Goal: Obtain resource: Obtain resource

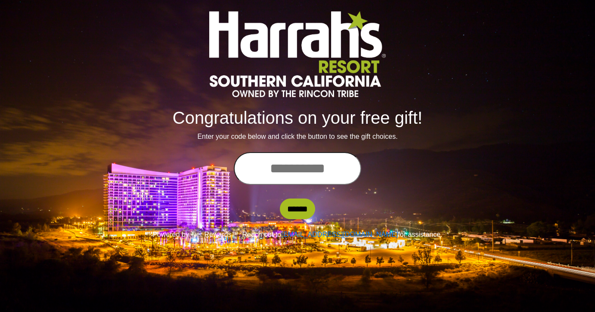
click at [309, 171] on input "text" at bounding box center [297, 168] width 127 height 33
type input "**********"
click at [297, 210] on input "******" at bounding box center [297, 209] width 35 height 21
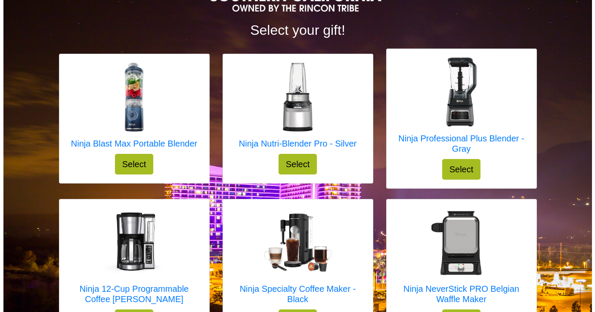
scroll to position [99, 0]
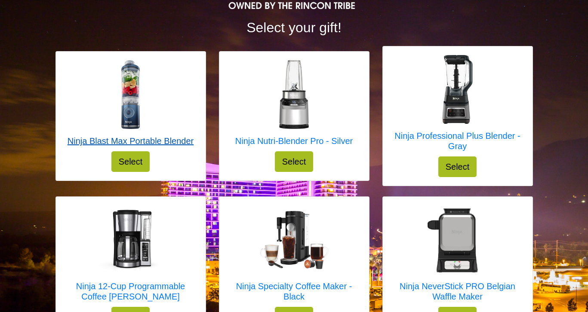
click at [173, 141] on h5 "Ninja Blast Max Portable Blender" at bounding box center [131, 141] width 126 height 10
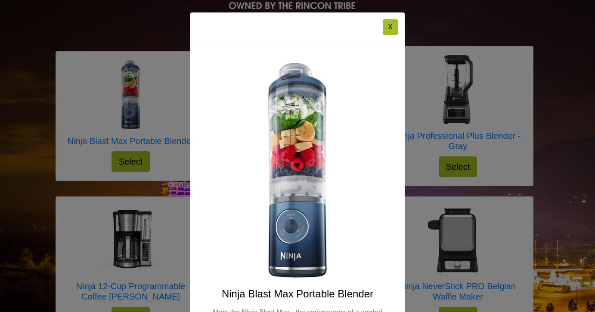
click at [378, 80] on div "Ninja Blast Max Portable Blender Meet the Ninja Blast Max - the performance of …" at bounding box center [297, 226] width 214 height 369
click at [385, 26] on button "X" at bounding box center [389, 26] width 15 height 15
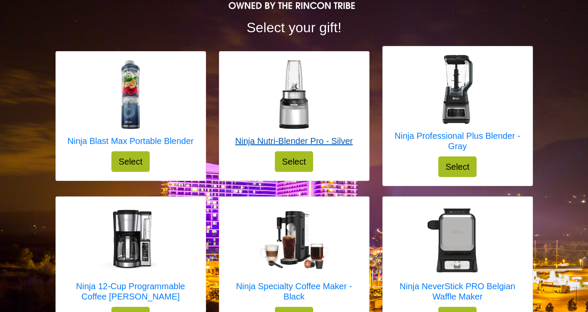
click at [335, 139] on h5 "Ninja Nutri-Blender Pro - Silver" at bounding box center [293, 141] width 117 height 10
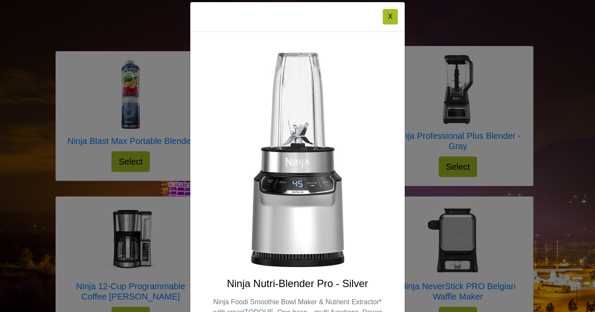
scroll to position [10, 0]
click at [362, 90] on div "Ninja Nutri-Blender Pro - Silver Ninja Foodi Smoothie Bowl Maker & Nutrient Ext…" at bounding box center [297, 216] width 214 height 369
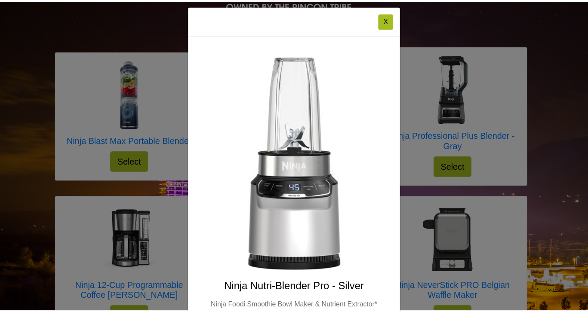
scroll to position [0, 0]
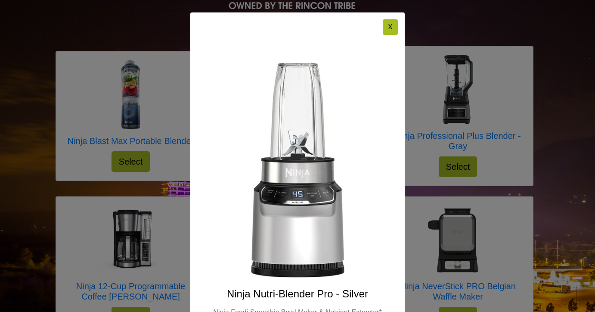
click at [385, 26] on button "X" at bounding box center [389, 26] width 15 height 15
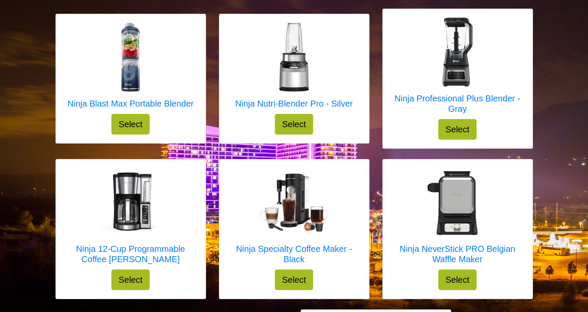
scroll to position [138, 0]
